Goal: Task Accomplishment & Management: Manage account settings

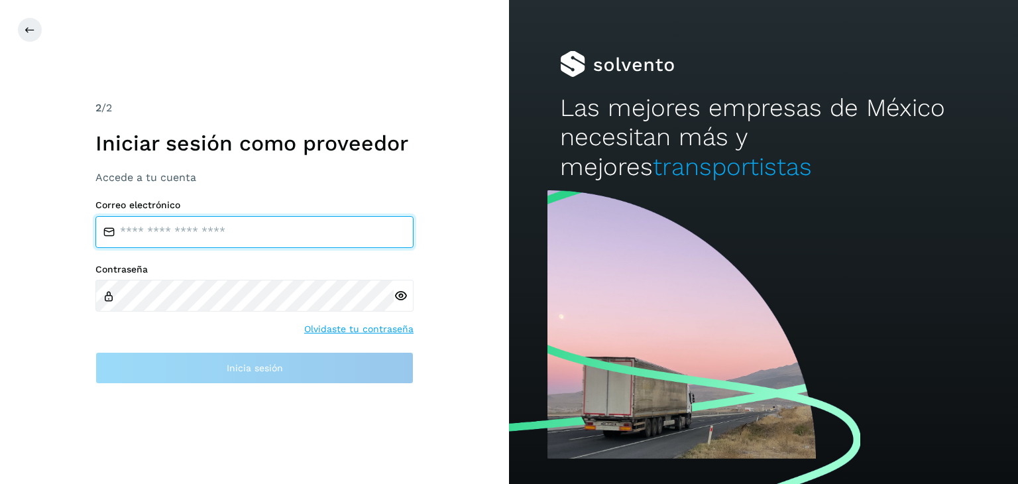
click at [263, 233] on input "email" at bounding box center [254, 232] width 318 height 32
type input "**********"
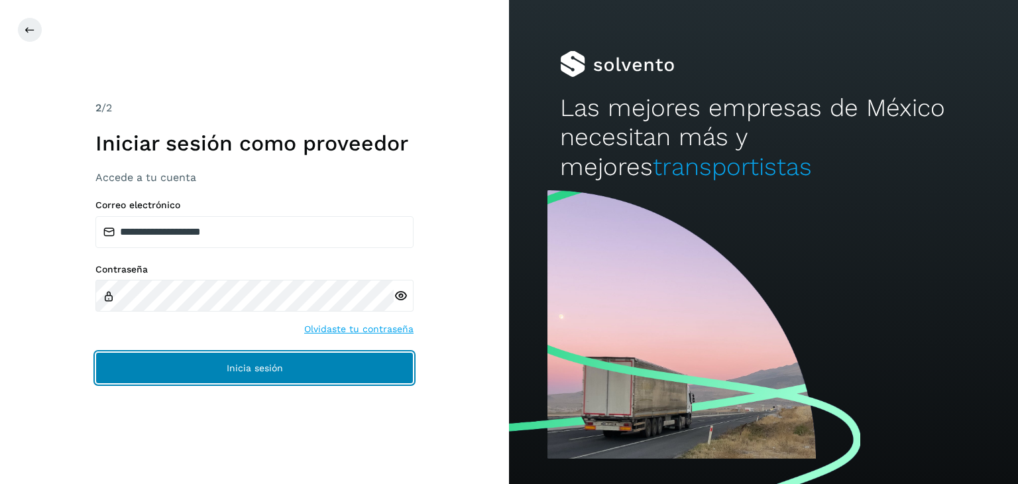
click at [284, 373] on button "Inicia sesión" at bounding box center [254, 368] width 318 height 32
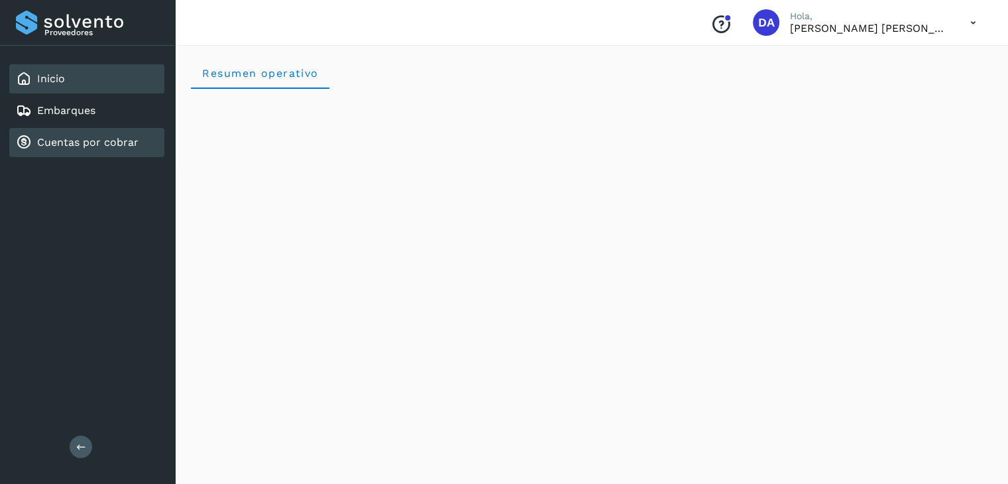
click at [72, 143] on link "Cuentas por cobrar" at bounding box center [87, 142] width 101 height 13
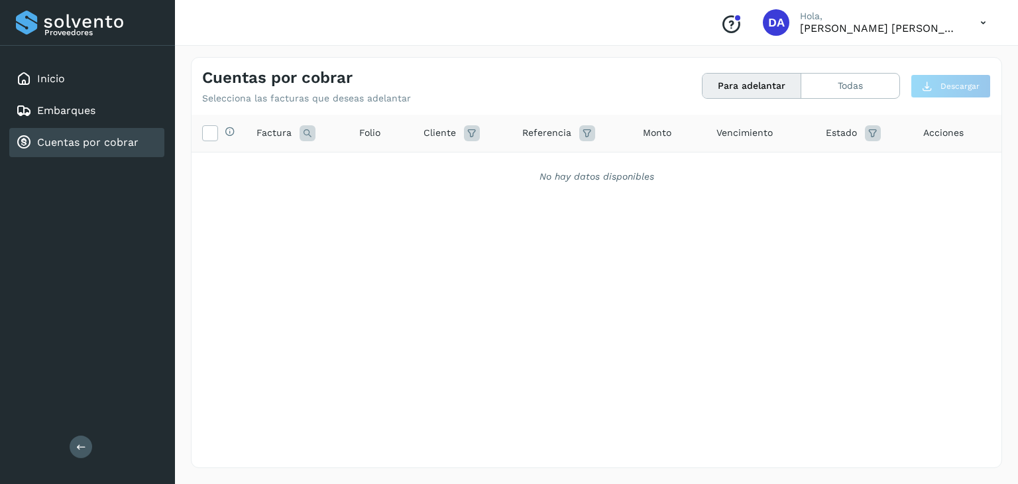
click at [981, 24] on icon at bounding box center [983, 22] width 27 height 27
click at [920, 56] on div "Cerrar sesión" at bounding box center [918, 59] width 158 height 25
